Goal: Find contact information: Find contact information

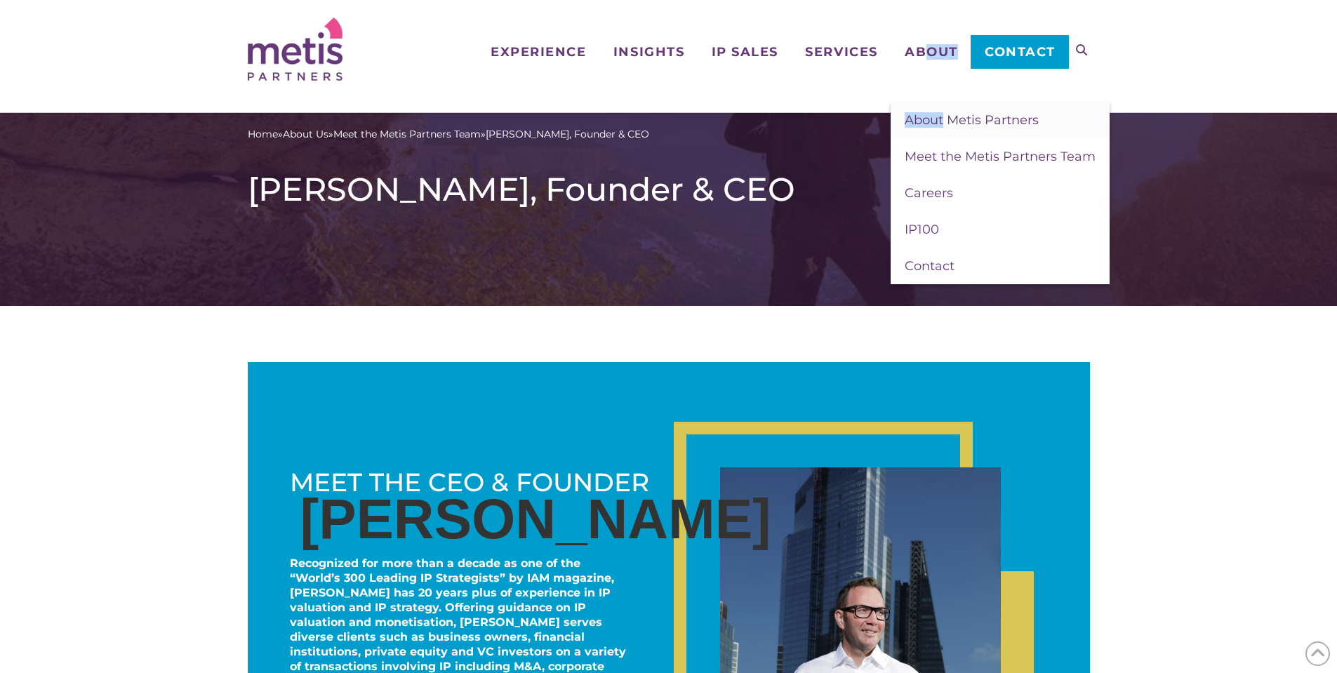
drag, startPoint x: 929, startPoint y: 53, endPoint x: 943, endPoint y: 104, distance: 52.9
click at [943, 58] on li "About About Metis Partners Meet the Metis Partners Team Careers IP100 Contact" at bounding box center [931, 29] width 80 height 58
click at [948, 150] on span "Meet the Metis Partners Team" at bounding box center [1000, 156] width 191 height 15
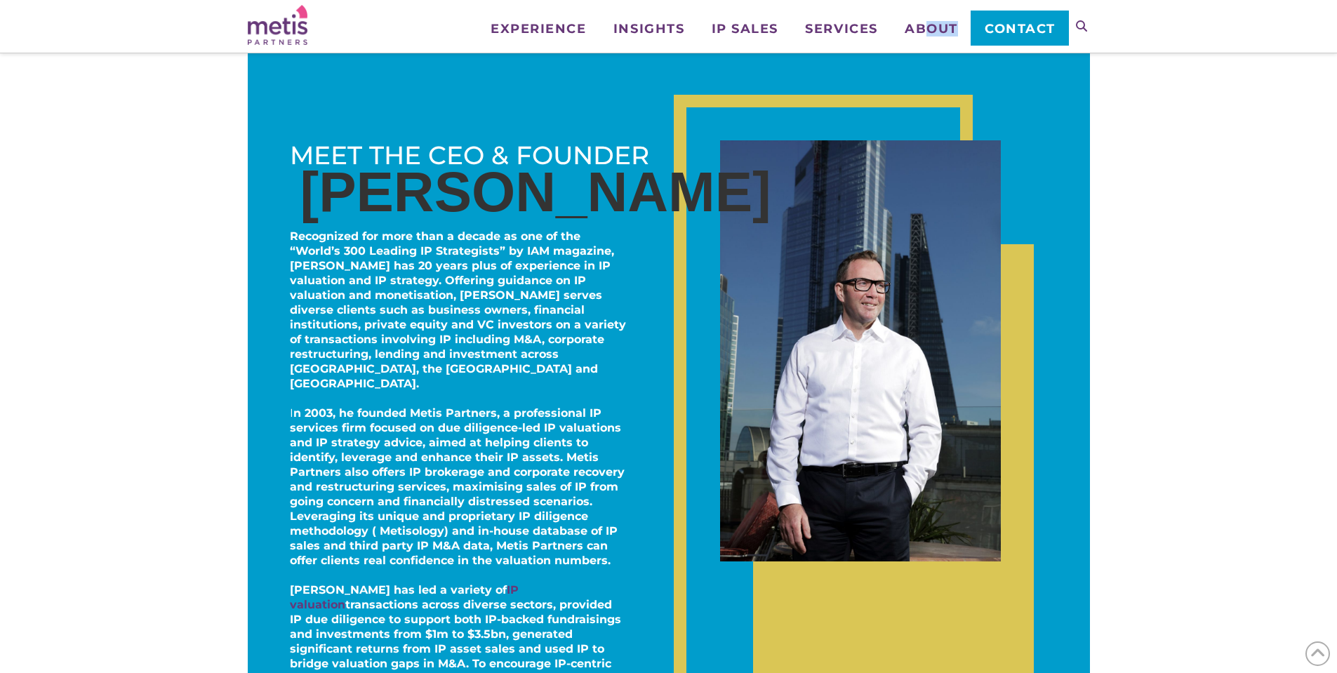
scroll to position [211, 0]
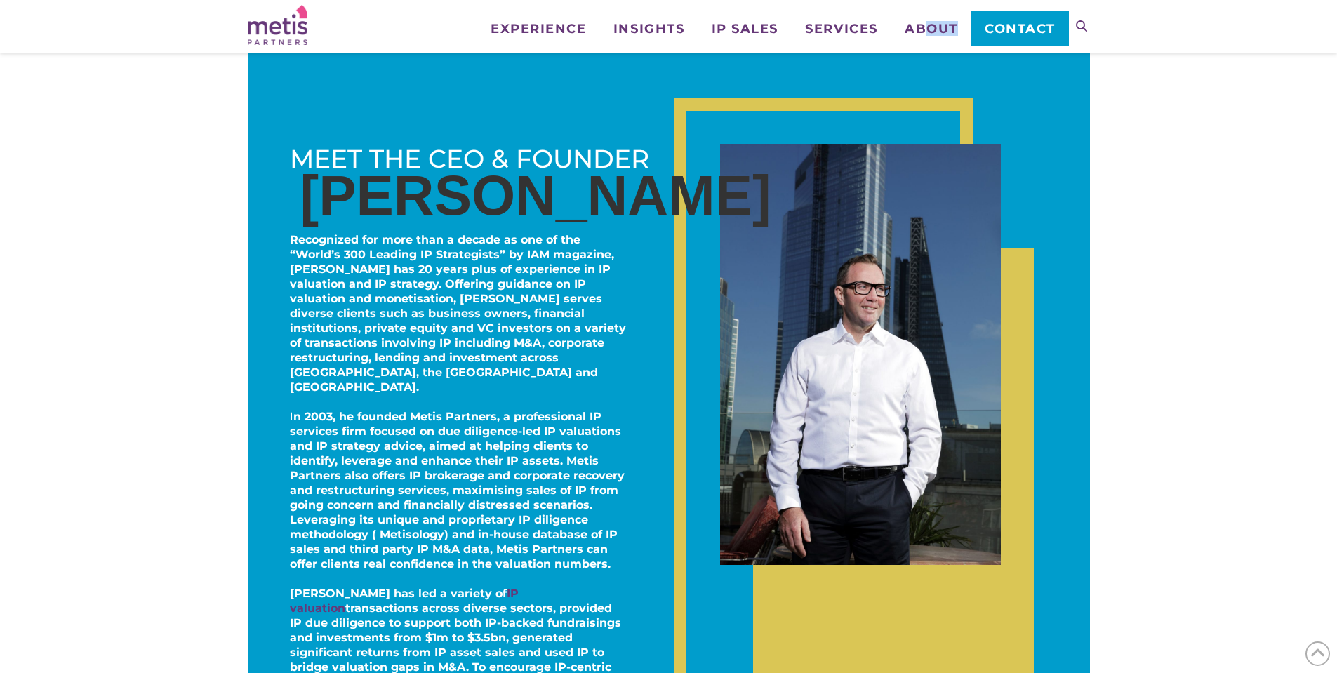
click at [1015, 34] on span "Contact" at bounding box center [1020, 28] width 71 height 13
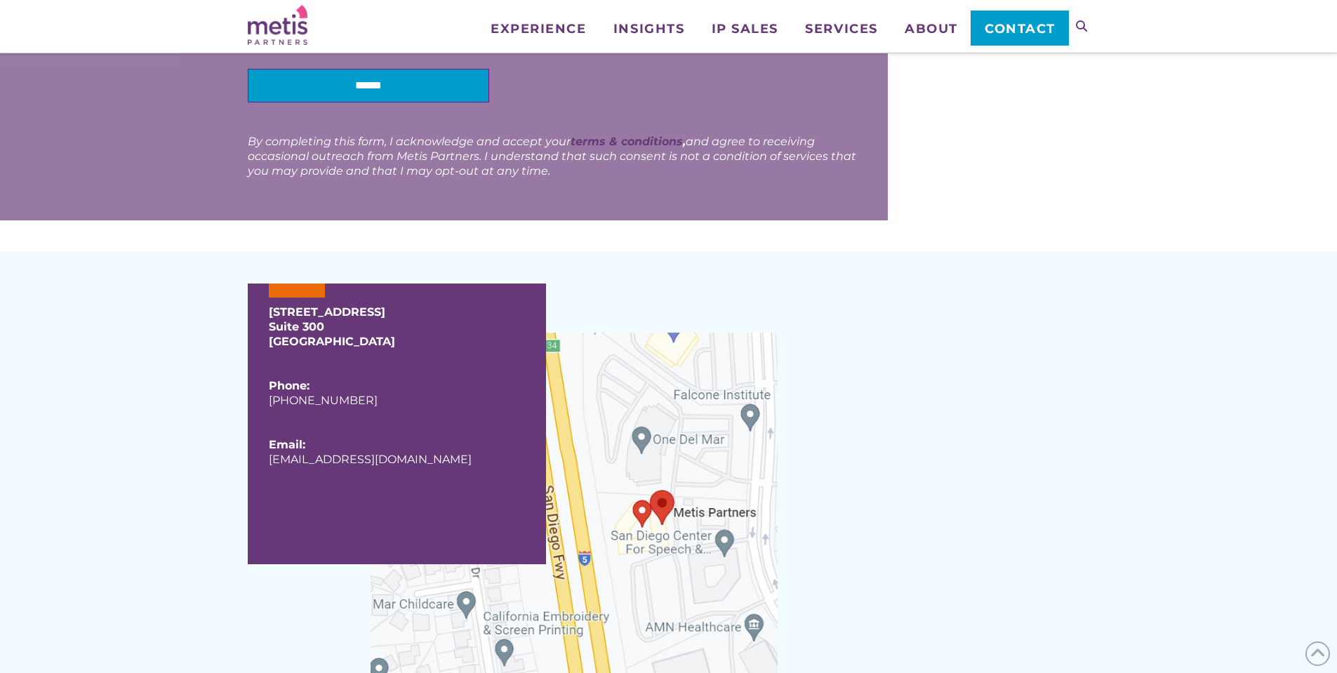
scroll to position [842, 0]
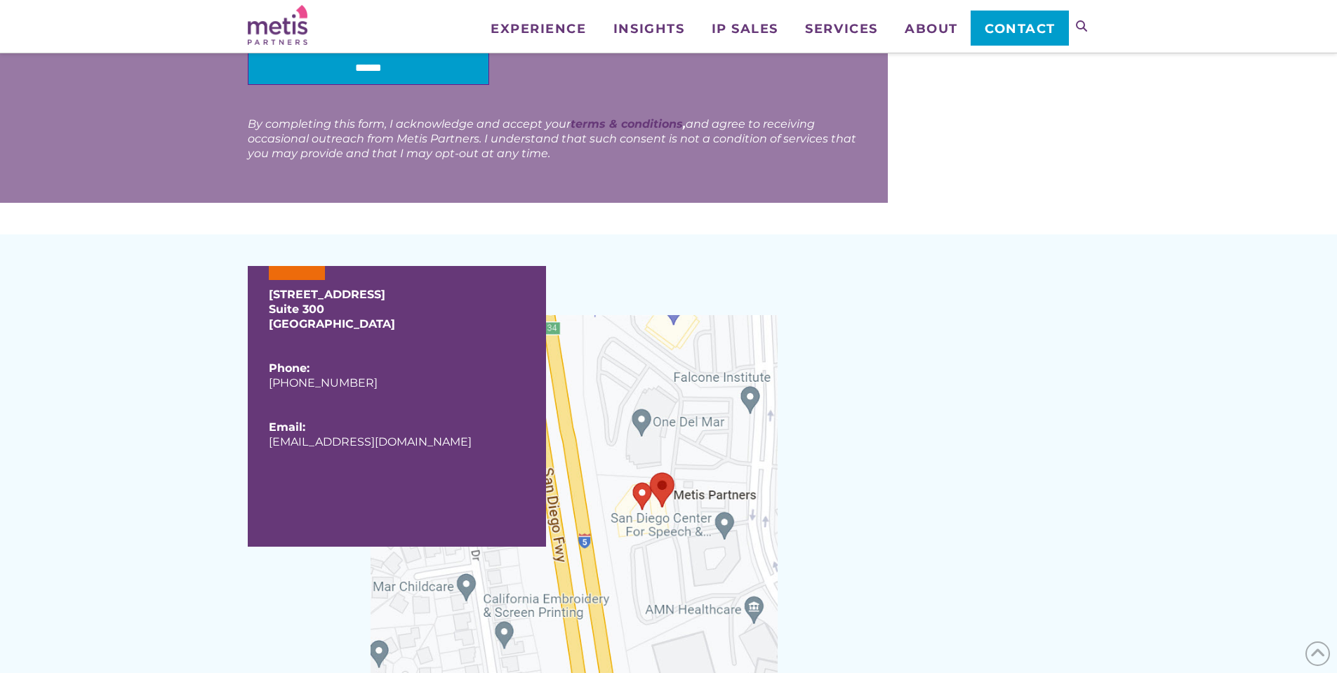
click at [389, 379] on p "Phone: [PHONE_NUMBER]" at bounding box center [397, 383] width 256 height 44
copy link "[PHONE_NUMBER]"
